Goal: Information Seeking & Learning: Learn about a topic

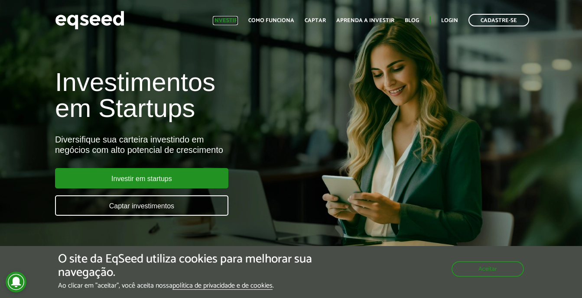
click at [223, 20] on link "Investir" at bounding box center [225, 21] width 25 height 6
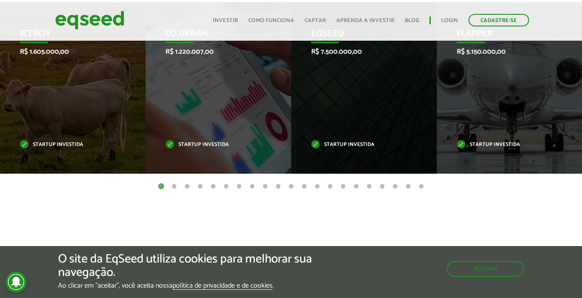
scroll to position [260, 0]
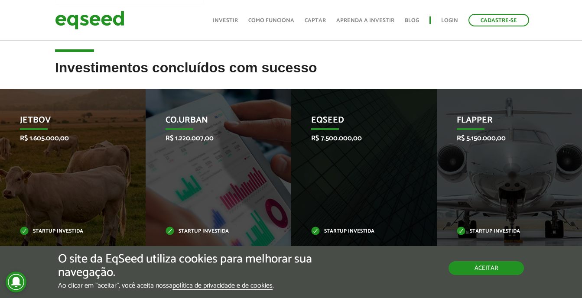
click at [492, 273] on button "Aceitar" at bounding box center [485, 268] width 75 height 14
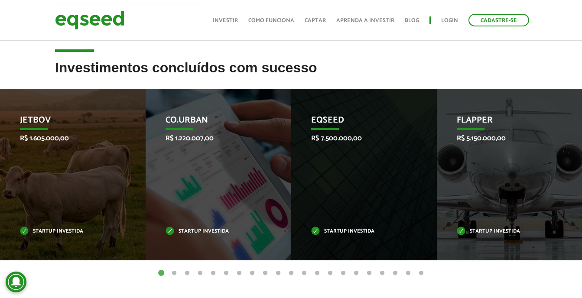
click at [175, 273] on button "2" at bounding box center [174, 273] width 9 height 9
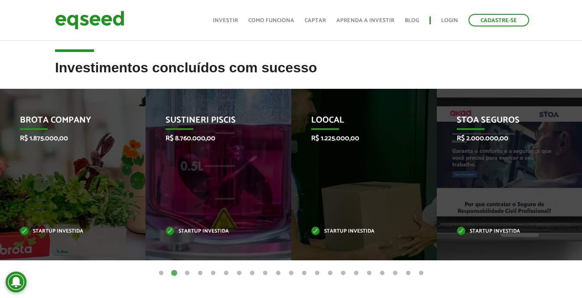
click at [185, 272] on button "3" at bounding box center [187, 273] width 9 height 9
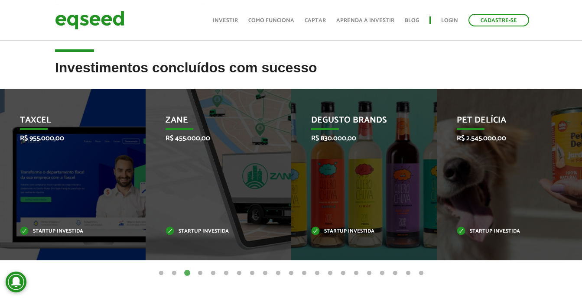
click at [201, 272] on button "4" at bounding box center [200, 273] width 9 height 9
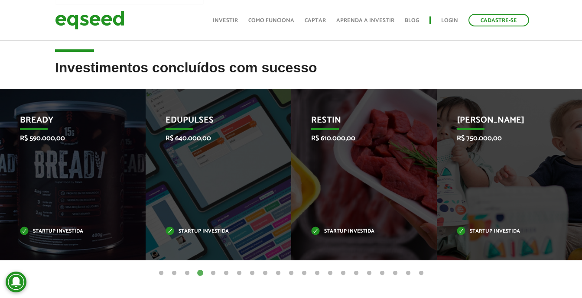
click at [216, 272] on button "5" at bounding box center [213, 273] width 9 height 9
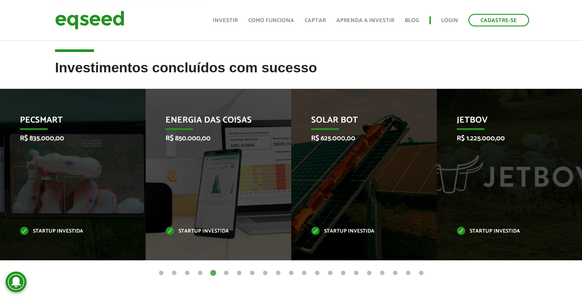
click at [227, 273] on button "6" at bounding box center [226, 273] width 9 height 9
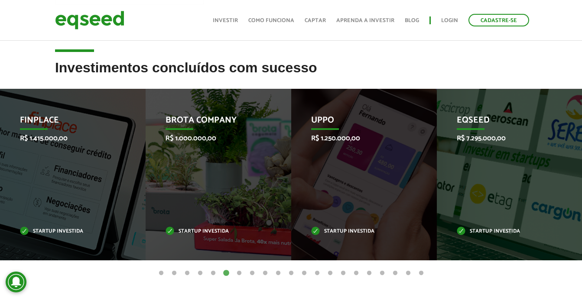
click at [243, 274] on button "7" at bounding box center [239, 273] width 9 height 9
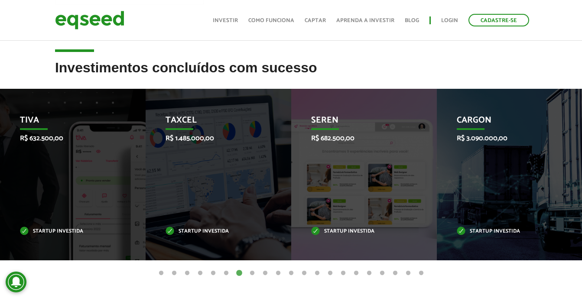
click at [252, 275] on button "8" at bounding box center [252, 273] width 9 height 9
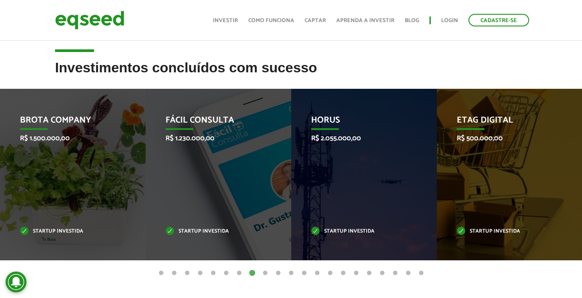
click at [269, 275] on button "9" at bounding box center [265, 273] width 9 height 9
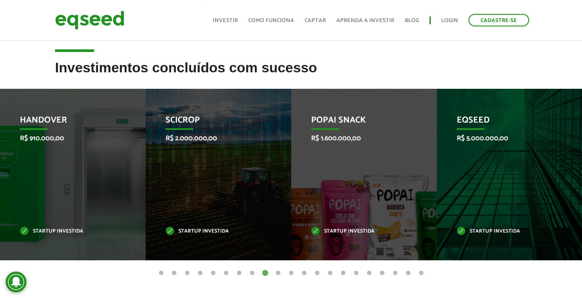
click at [279, 275] on button "10" at bounding box center [278, 273] width 9 height 9
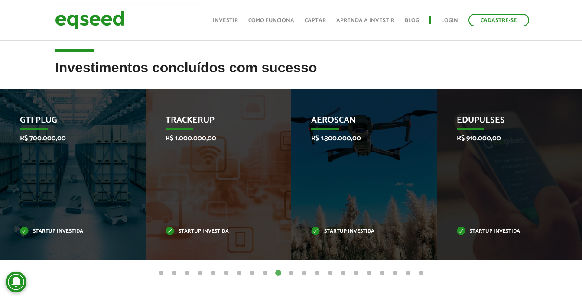
click at [292, 274] on button "11" at bounding box center [291, 273] width 9 height 9
